Goal: Task Accomplishment & Management: Manage account settings

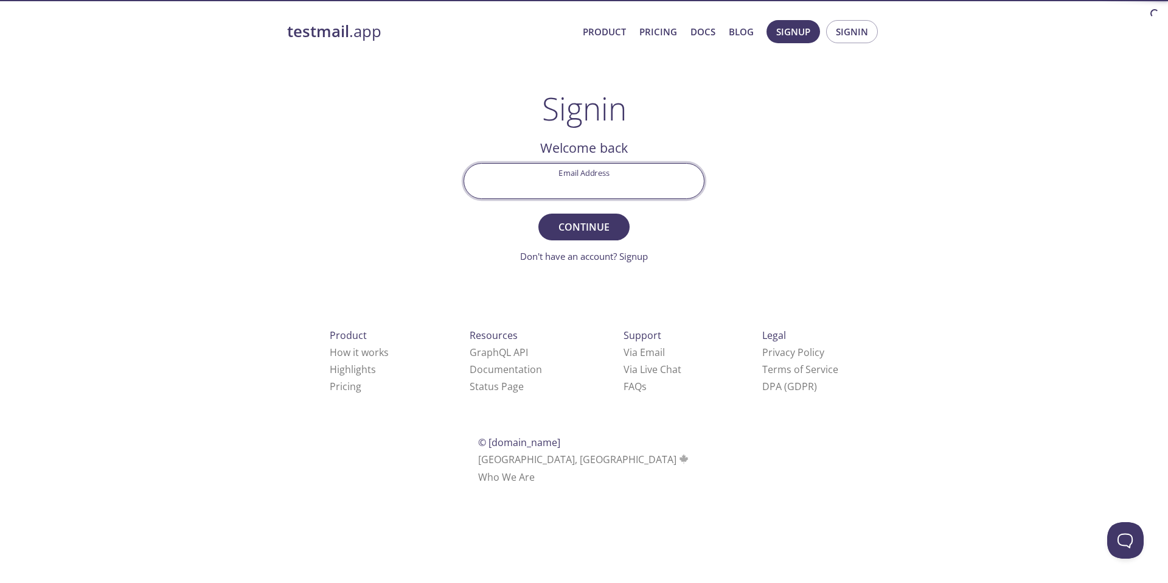
click at [590, 179] on input "Email Address" at bounding box center [584, 181] width 240 height 35
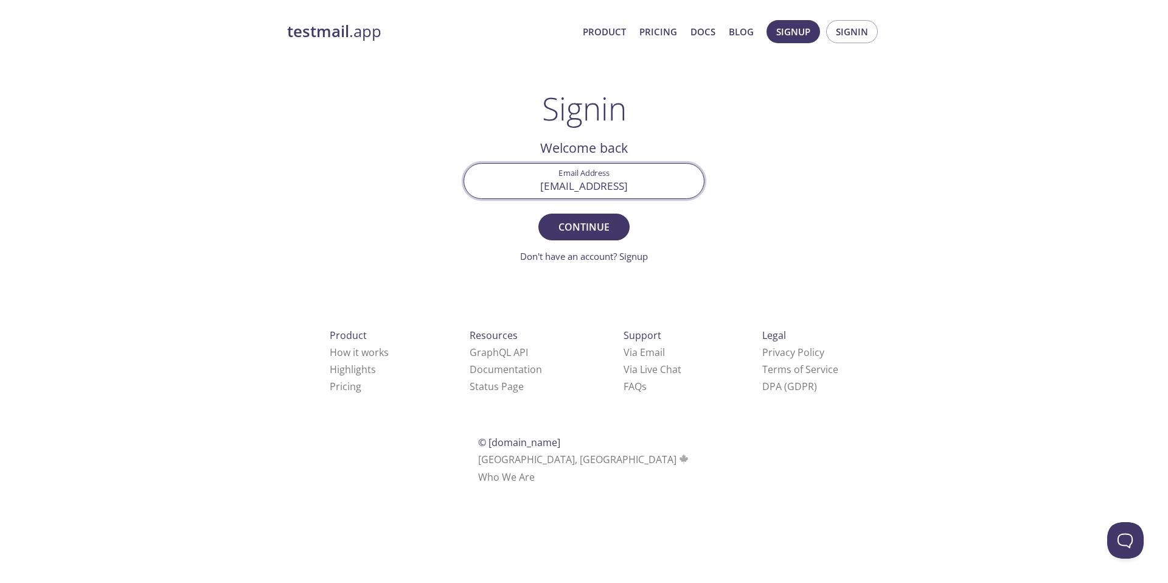
type input "[EMAIL_ADDRESS]"
click at [538, 214] on button "Continue" at bounding box center [583, 227] width 91 height 27
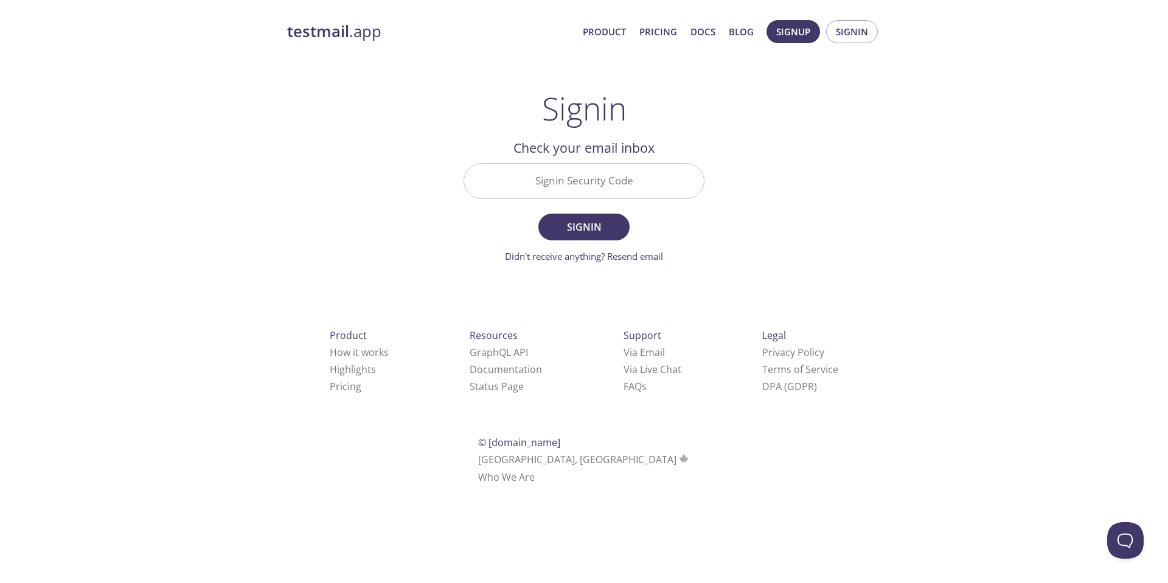
click at [622, 205] on form "Signin Security Code Signin Didn't receive anything? Resend email" at bounding box center [584, 213] width 241 height 100
click at [620, 195] on input "Signin Security Code" at bounding box center [584, 181] width 240 height 35
paste input "ZRTKX95"
type input "ZRTKX95"
click at [616, 232] on span "Signin" at bounding box center [584, 226] width 64 height 17
